Goal: Information Seeking & Learning: Learn about a topic

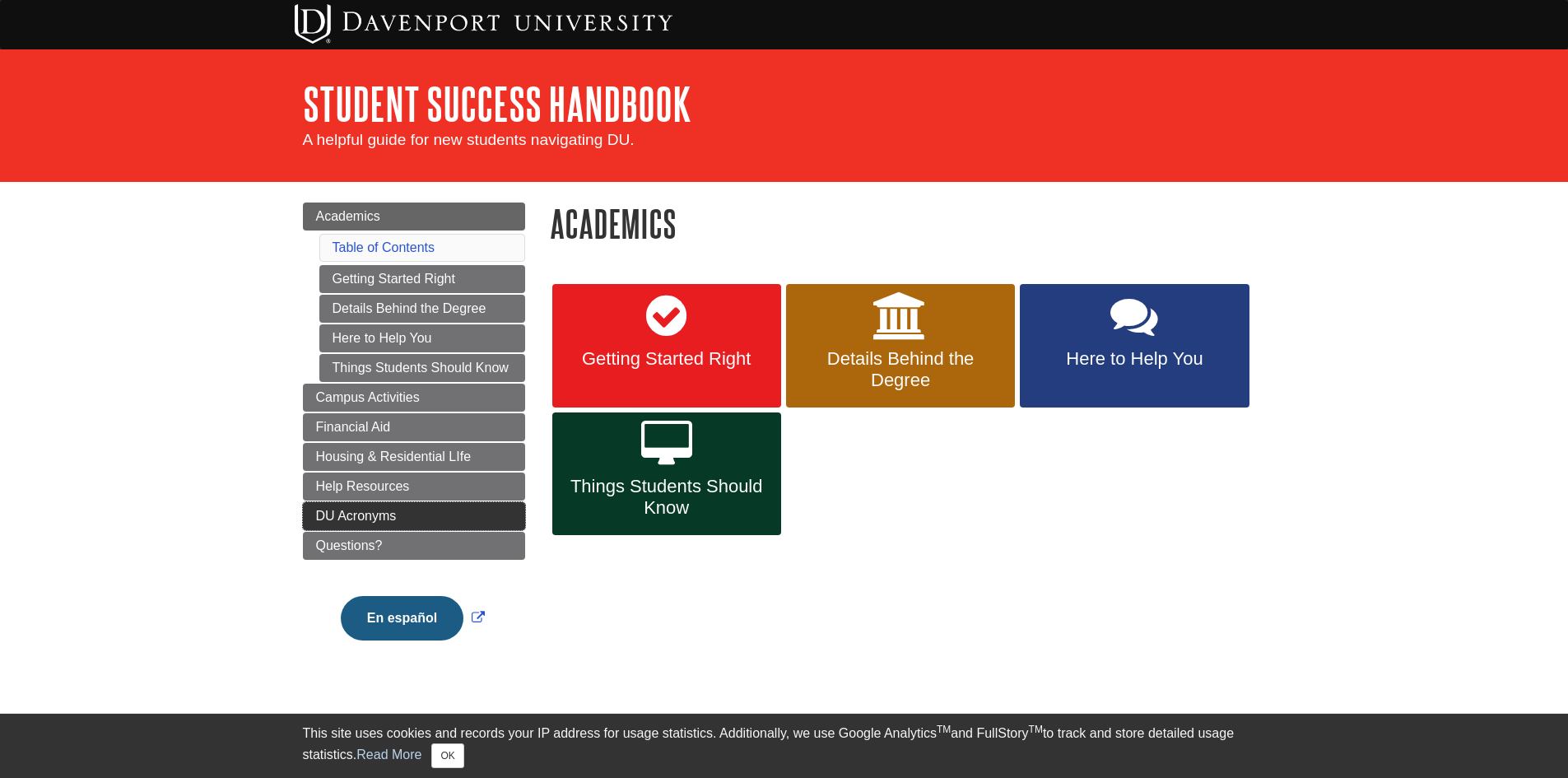
click at [337, 520] on span "DU Acronyms" at bounding box center [357, 515] width 81 height 14
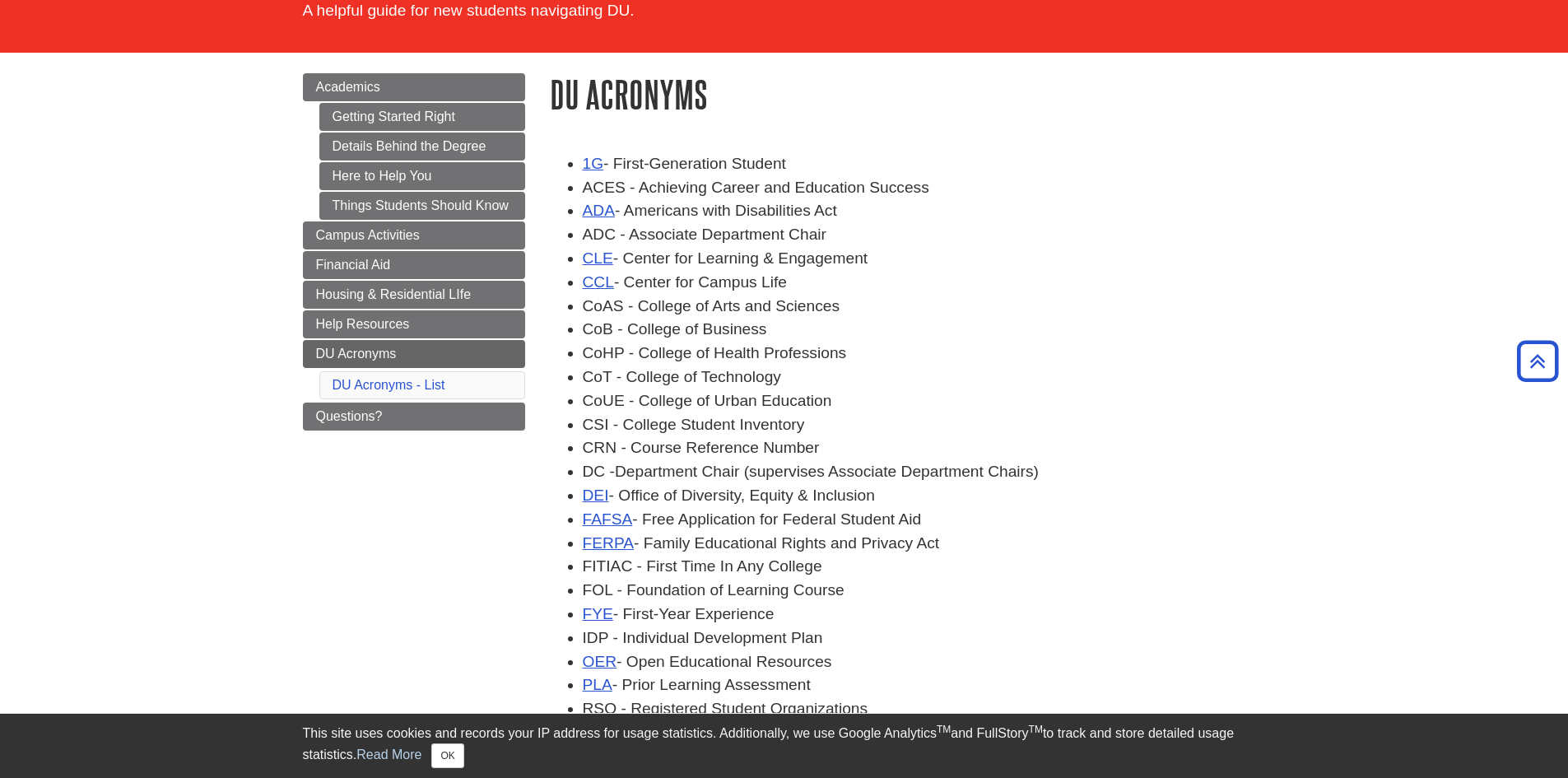
scroll to position [82, 0]
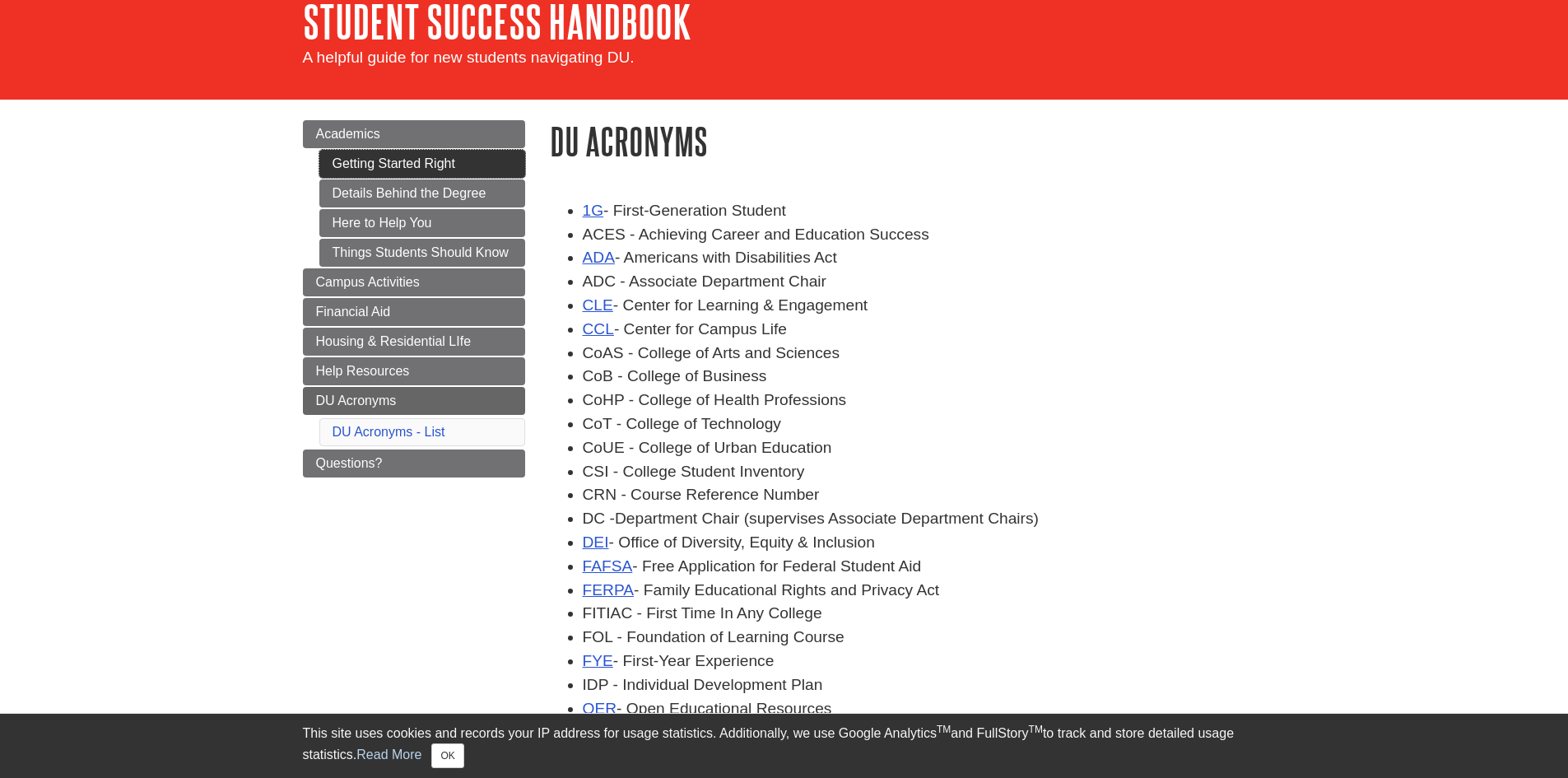
click at [498, 151] on link "Getting Started Right" at bounding box center [421, 164] width 206 height 28
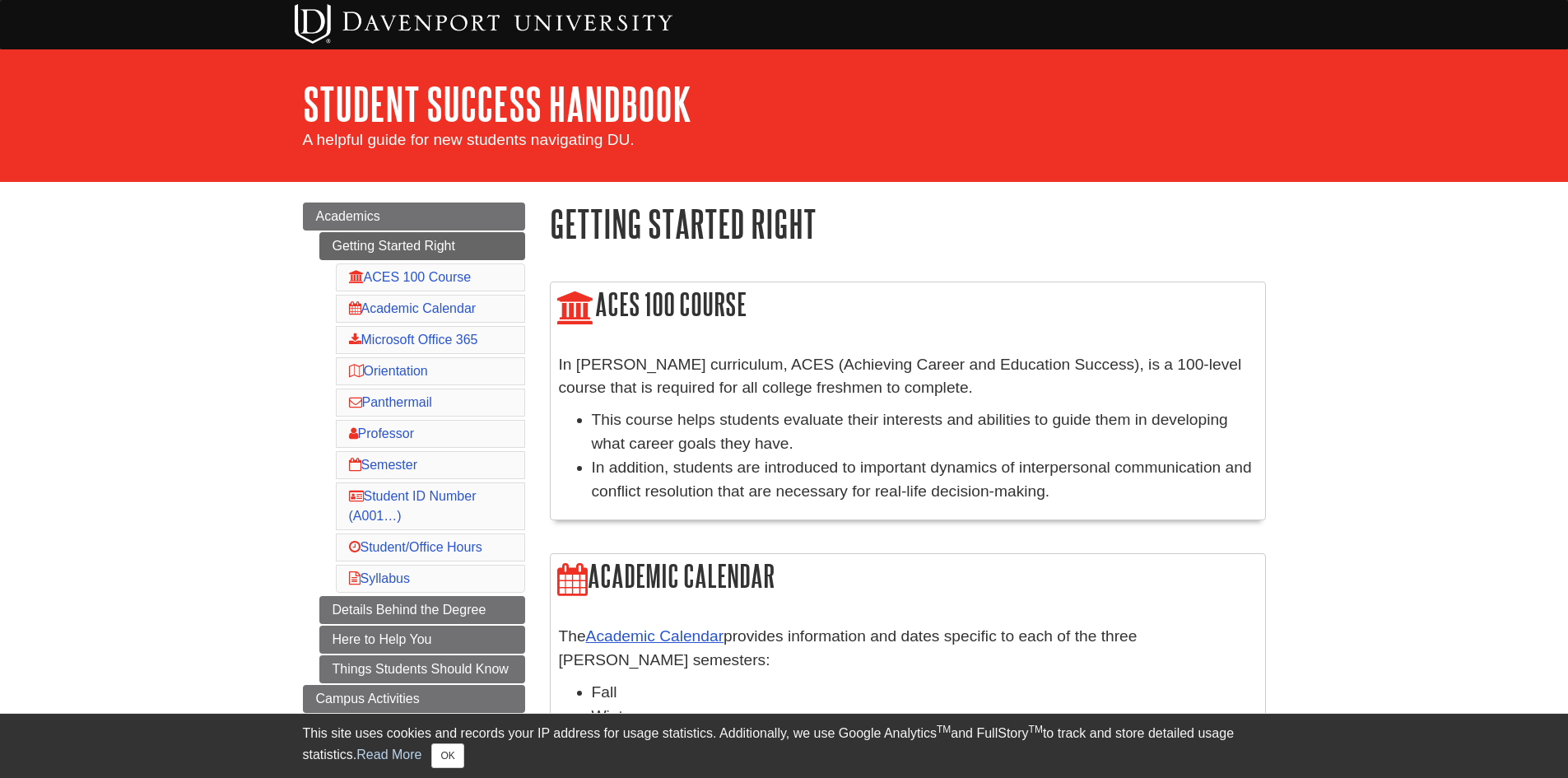
click at [450, 462] on li "Semester" at bounding box center [431, 465] width 189 height 28
click at [400, 463] on link "Semester" at bounding box center [383, 465] width 68 height 14
click at [440, 275] on link "ACES 100 Course" at bounding box center [410, 277] width 123 height 14
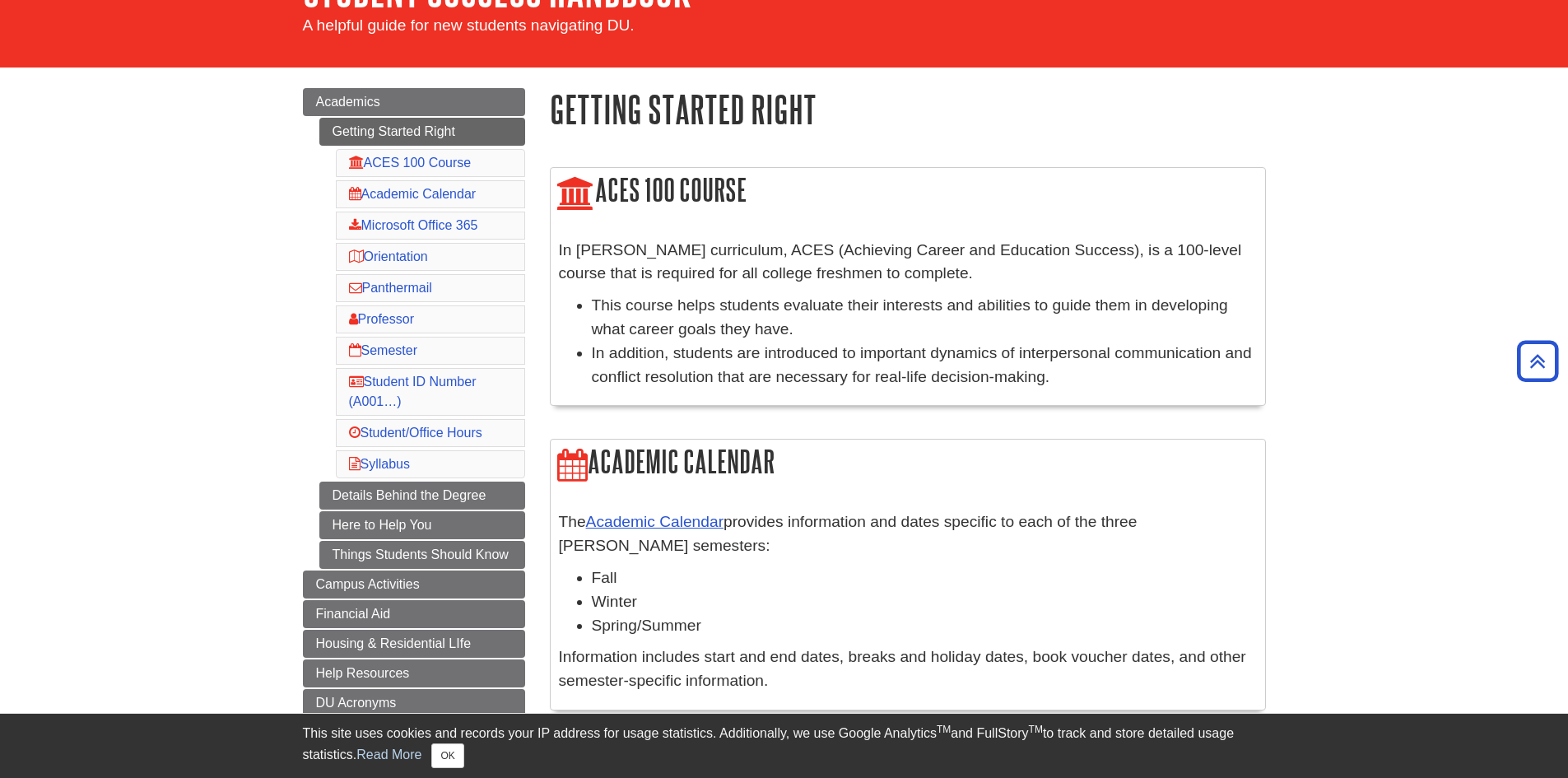
scroll to position [35, 0]
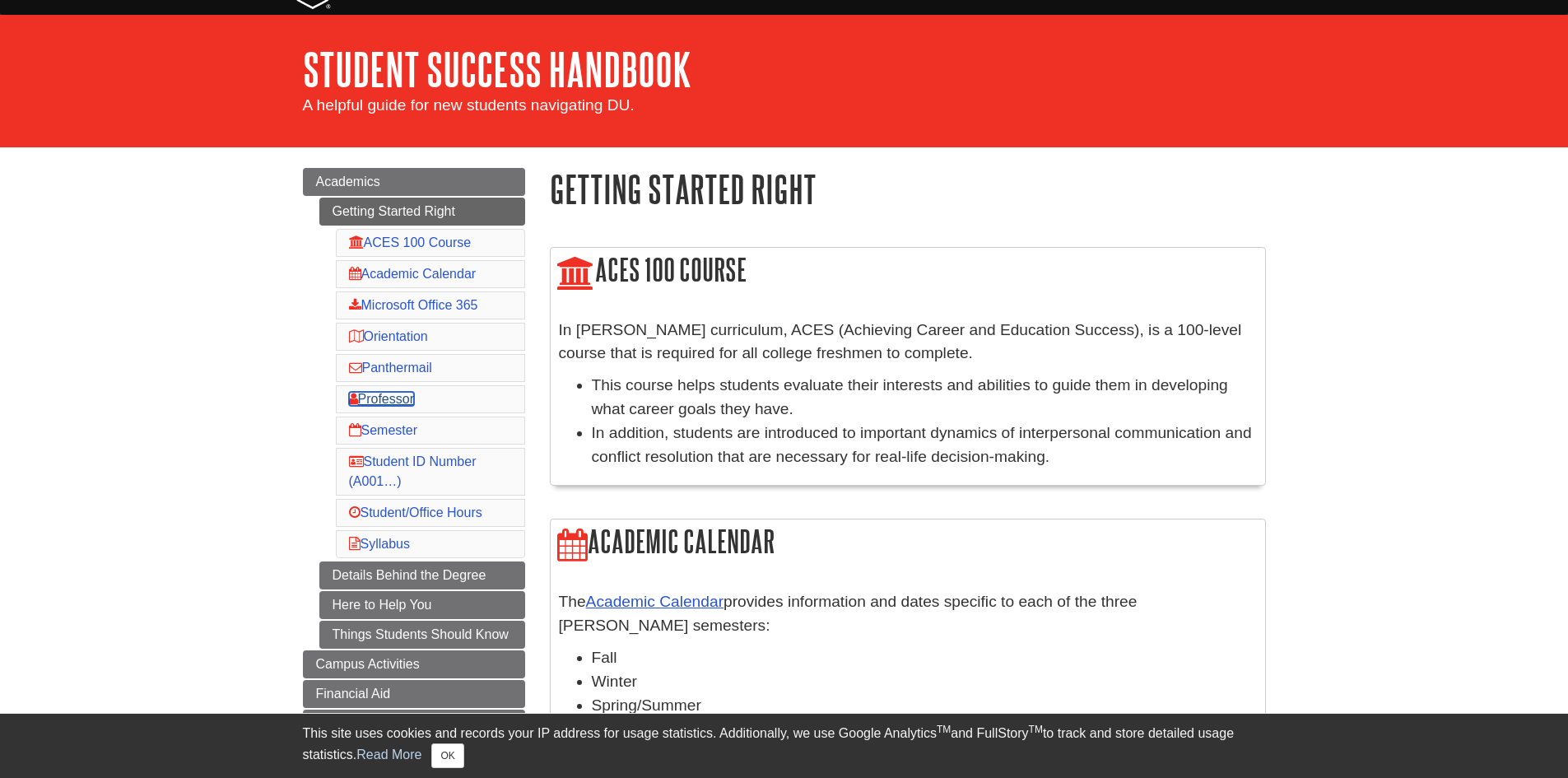
click at [407, 393] on link "Professor" at bounding box center [381, 398] width 65 height 14
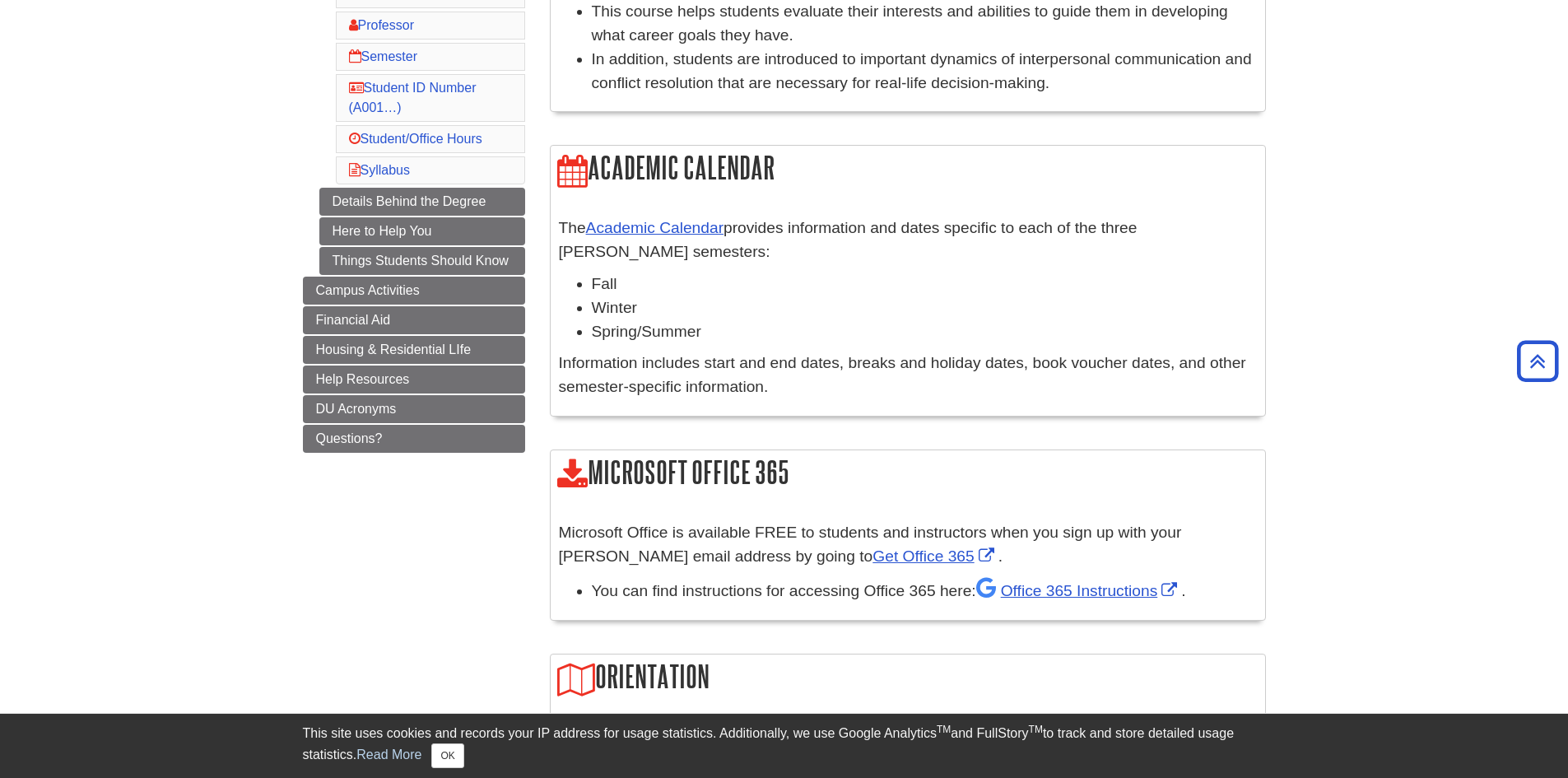
scroll to position [386, 0]
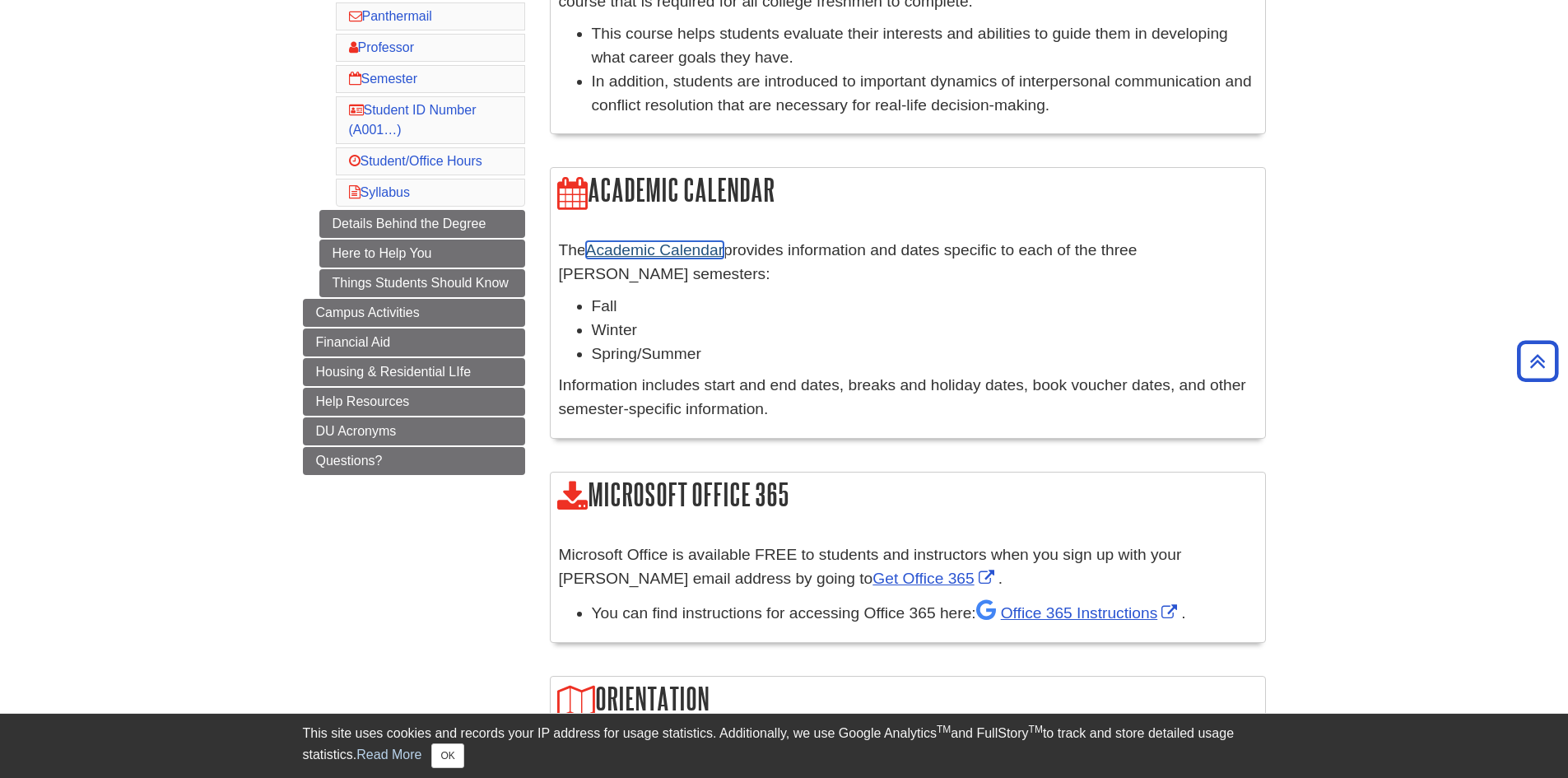
click at [707, 247] on link "Academic Calendar" at bounding box center [654, 250] width 137 height 17
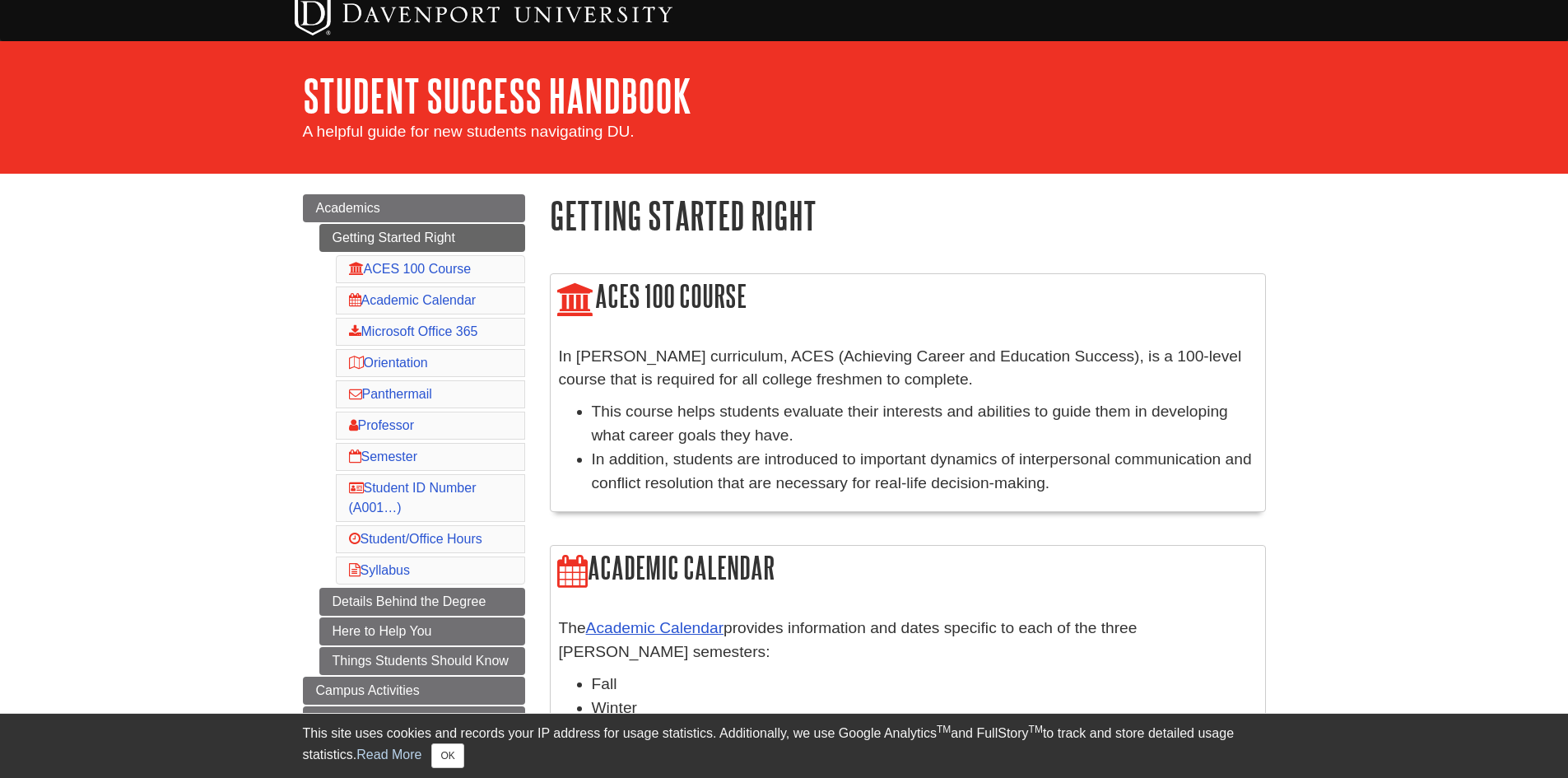
scroll to position [0, 0]
